Goal: Task Accomplishment & Management: Complete application form

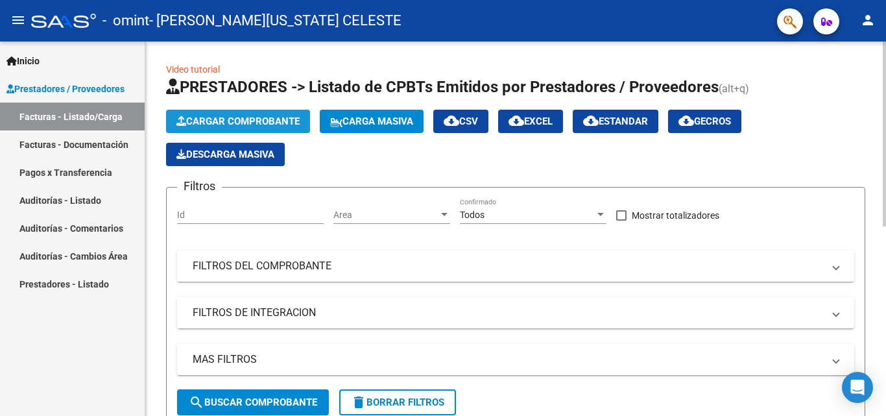
click at [219, 118] on span "Cargar Comprobante" at bounding box center [237, 121] width 123 height 12
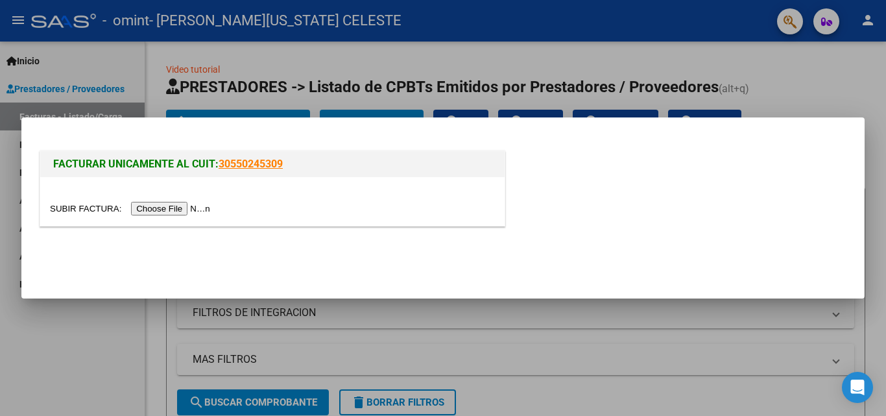
click at [177, 213] on input "file" at bounding box center [132, 209] width 164 height 14
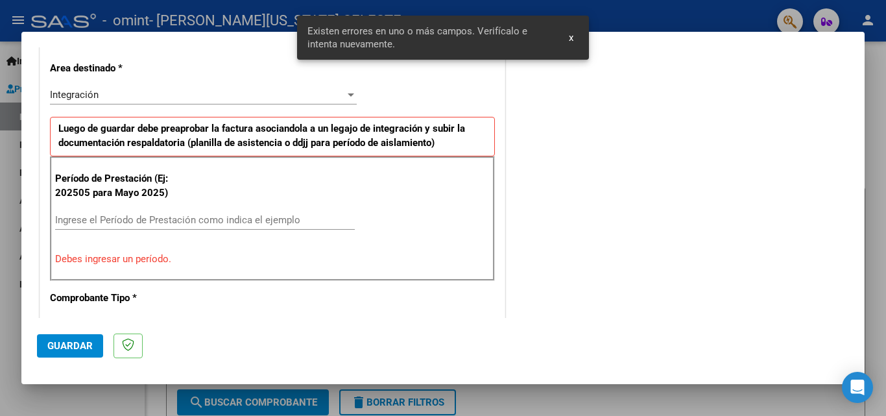
scroll to position [317, 0]
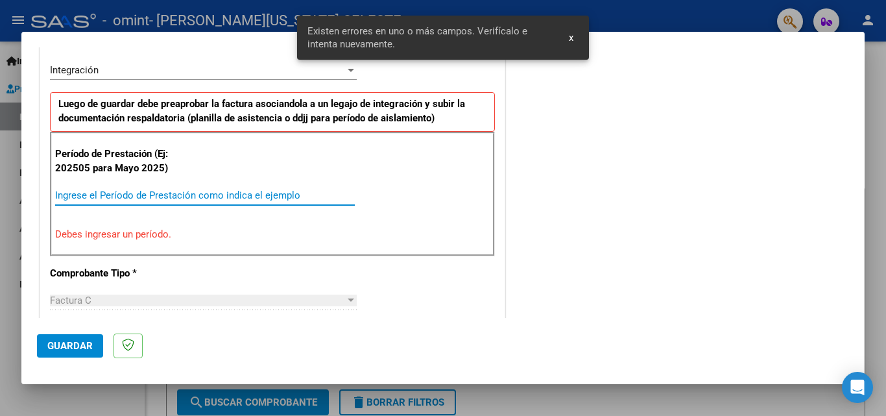
click at [99, 198] on input "Ingrese el Período de Prestación como indica el ejemplo" at bounding box center [205, 195] width 300 height 12
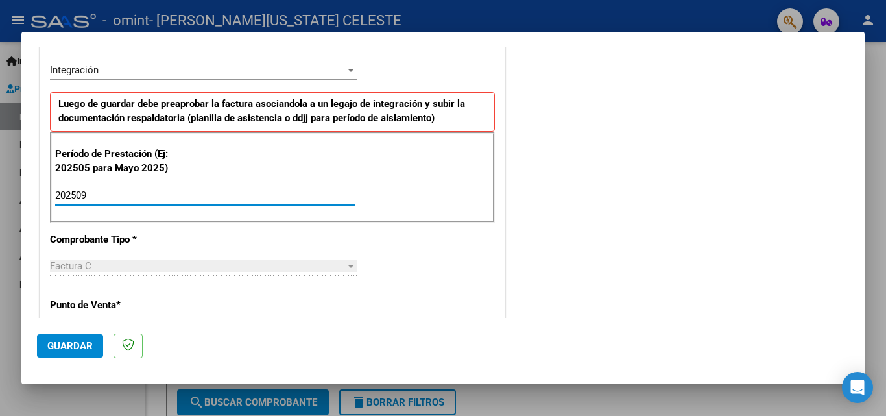
type input "202509"
click at [62, 345] on span "Guardar" at bounding box center [69, 346] width 45 height 12
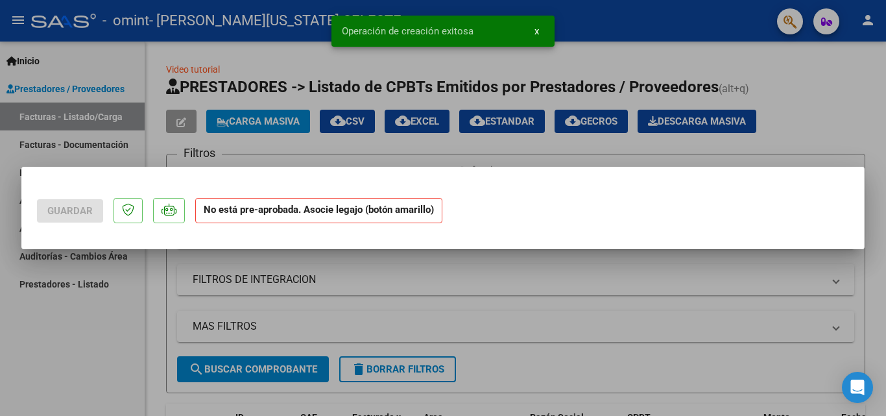
scroll to position [0, 0]
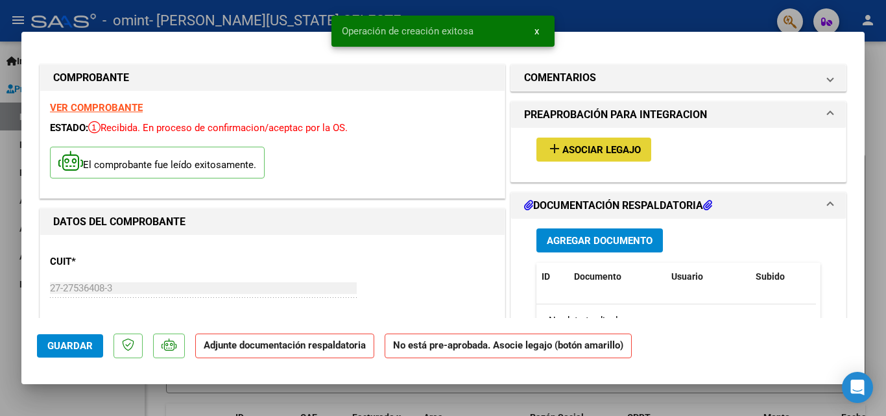
click at [619, 150] on span "Asociar Legajo" at bounding box center [601, 150] width 78 height 12
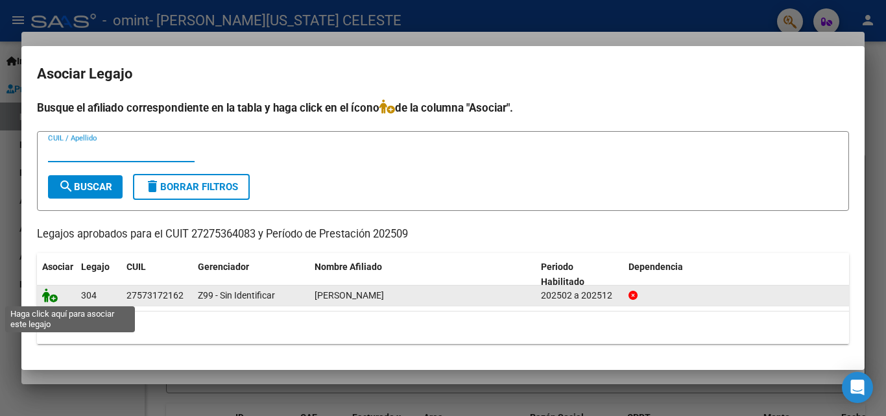
click at [55, 298] on icon at bounding box center [50, 295] width 16 height 14
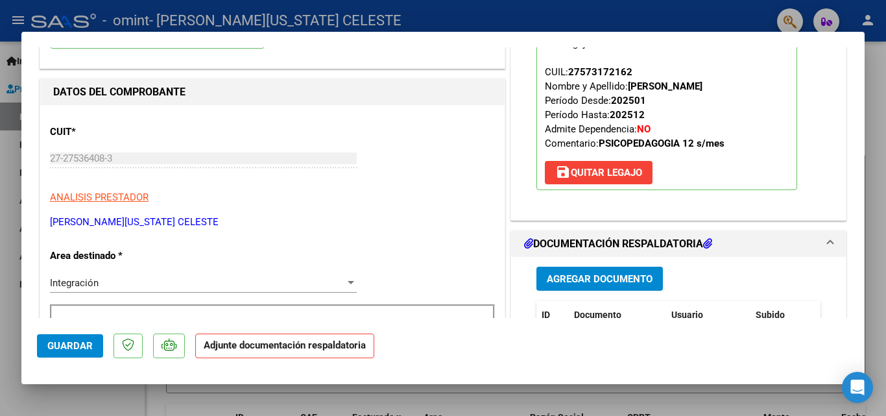
scroll to position [324, 0]
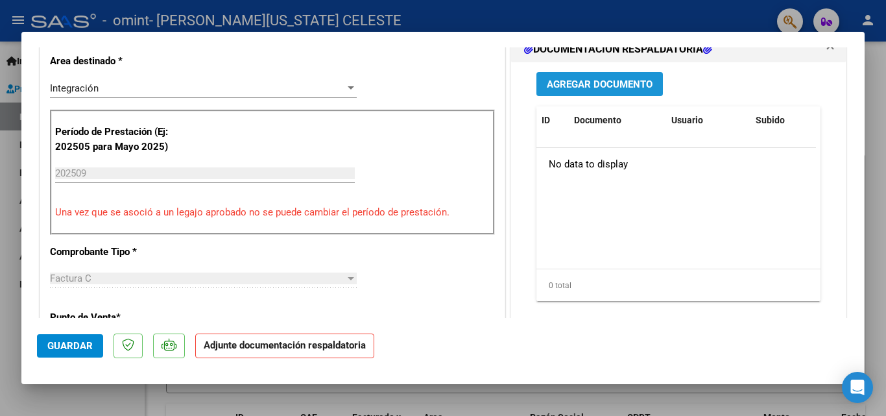
click at [570, 86] on span "Agregar Documento" at bounding box center [600, 84] width 106 height 12
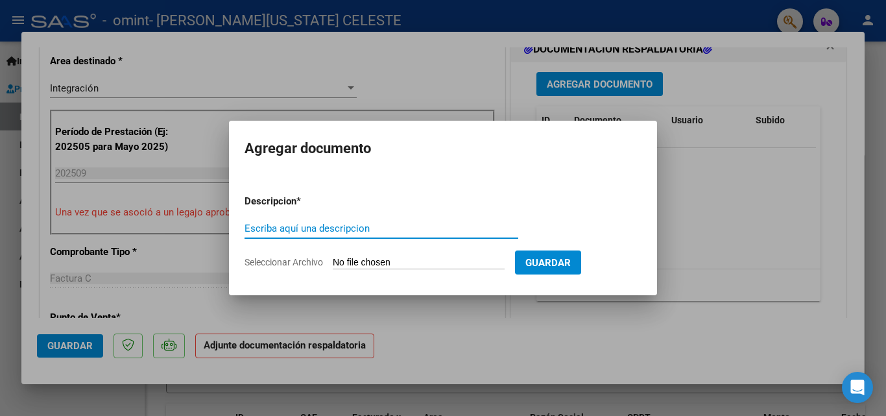
click at [267, 227] on input "Escriba aquí una descripcion" at bounding box center [382, 228] width 274 height 12
type input "planilla de asistencia [PERSON_NAME]"
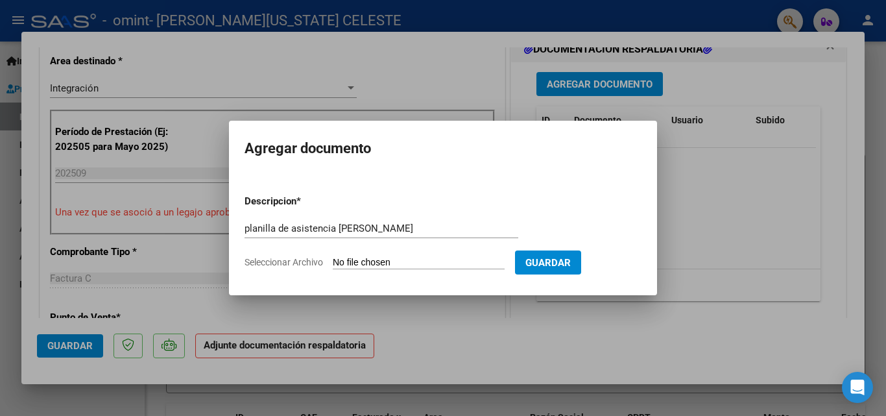
click at [269, 263] on span "Seleccionar Archivo" at bounding box center [284, 262] width 78 height 10
click at [333, 263] on input "Seleccionar Archivo" at bounding box center [419, 263] width 172 height 12
type input "C:\fakepath\[PERSON_NAME].pdf"
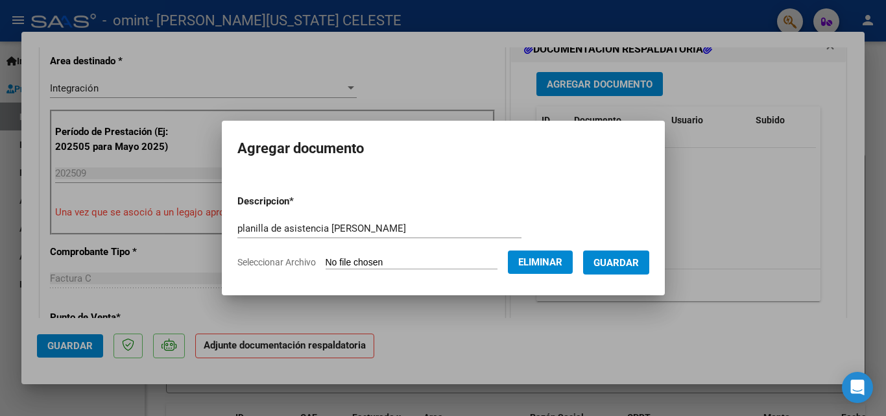
click at [639, 264] on span "Guardar" at bounding box center [616, 263] width 45 height 12
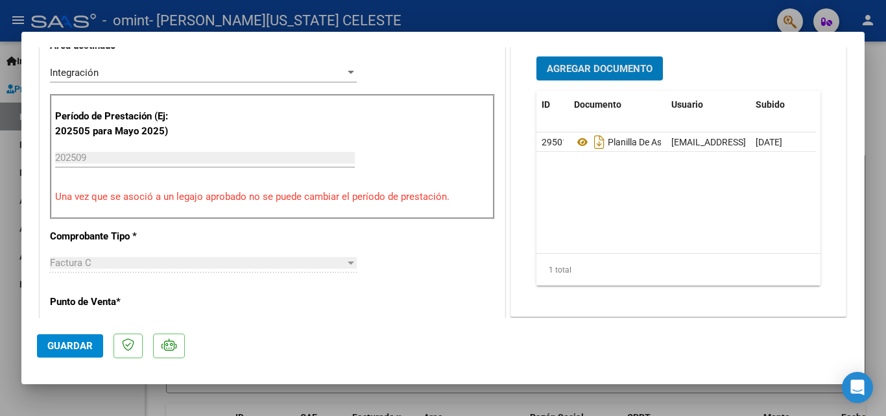
scroll to position [389, 0]
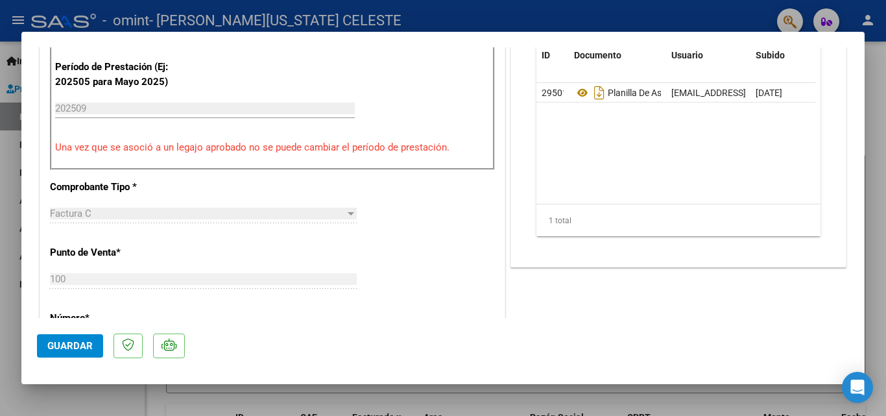
click at [66, 343] on span "Guardar" at bounding box center [69, 346] width 45 height 12
click at [95, 403] on div at bounding box center [443, 208] width 886 height 416
